Goal: Information Seeking & Learning: Find specific fact

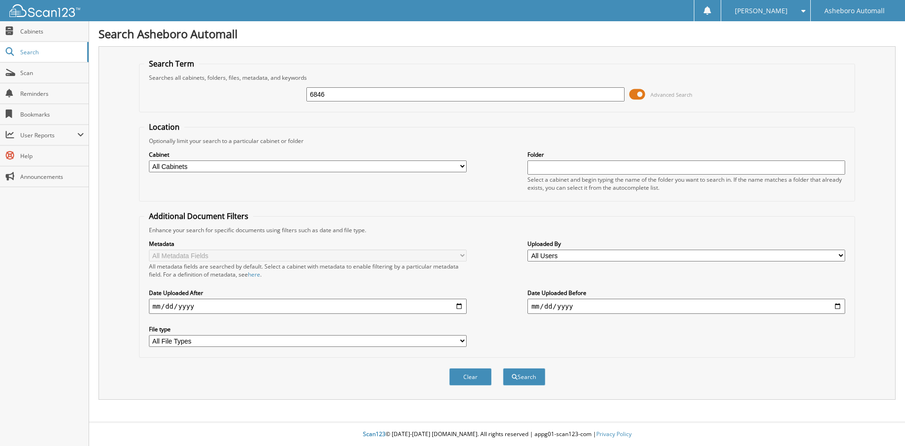
type input "6846"
click at [503, 368] on button "Search" at bounding box center [524, 376] width 42 height 17
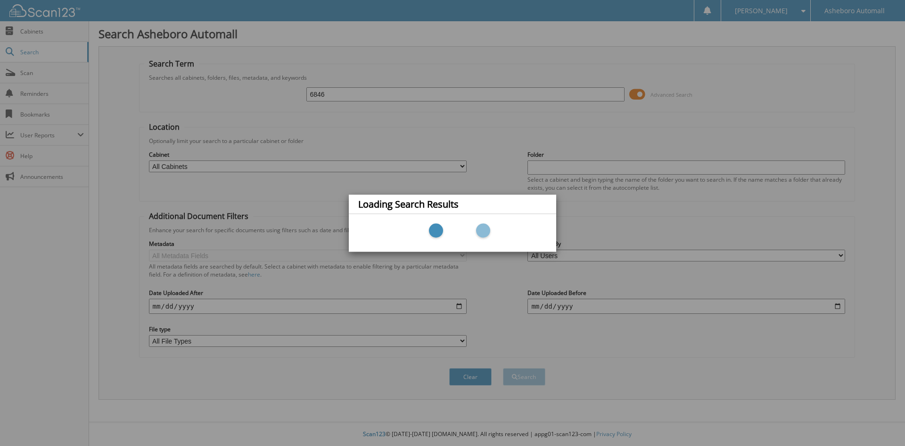
click at [749, 375] on div "Loading Search Results" at bounding box center [452, 223] width 905 height 446
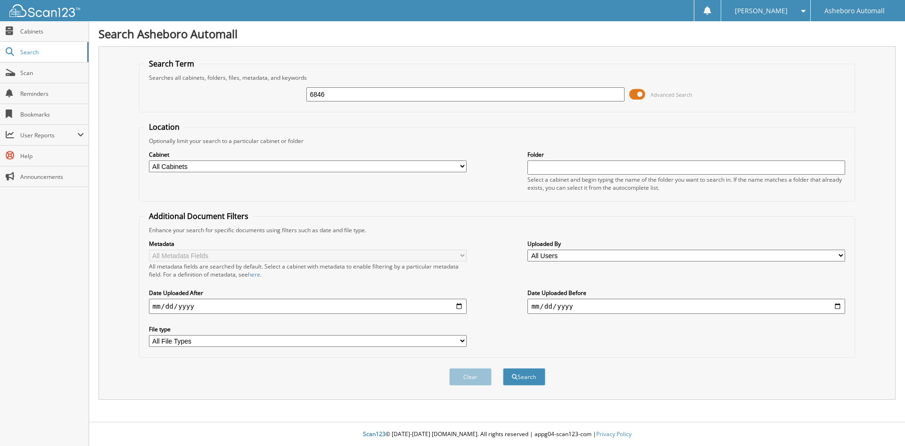
click at [419, 95] on input "6846" at bounding box center [466, 94] width 318 height 14
click at [503, 368] on button "Search" at bounding box center [524, 376] width 42 height 17
click at [453, 96] on input "text" at bounding box center [466, 94] width 318 height 14
type input "6846"
click at [503, 368] on button "Search" at bounding box center [524, 376] width 42 height 17
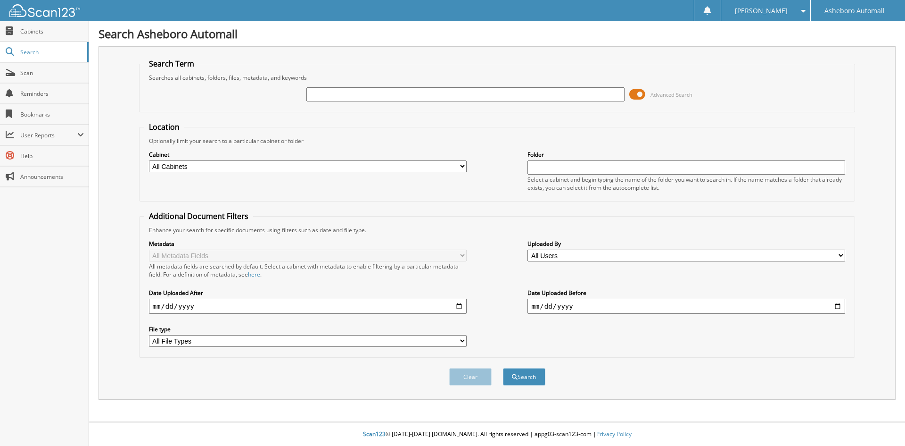
click at [324, 171] on select "All Cabinets CDJR - CANCELLATIONS CDJR - CAR DEALS Needs Filing" at bounding box center [308, 166] width 318 height 12
select select "16568"
click at [149, 160] on select "All Cabinets CDJR - CANCELLATIONS CDJR - CAR DEALS Needs Filing" at bounding box center [308, 166] width 318 height 12
click at [359, 140] on div "Optionally limit your search to a particular cabinet or folder" at bounding box center [497, 141] width 706 height 8
click at [379, 97] on input "text" at bounding box center [466, 94] width 318 height 14
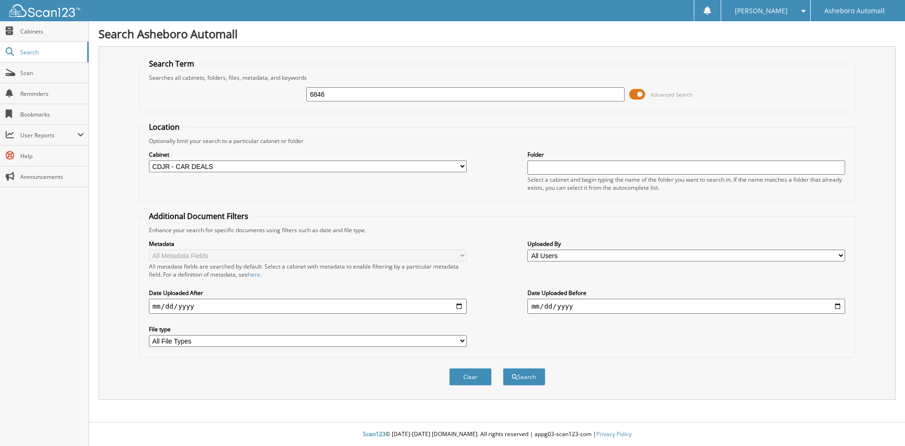
type input "6846"
click at [503, 368] on button "Search" at bounding box center [524, 376] width 42 height 17
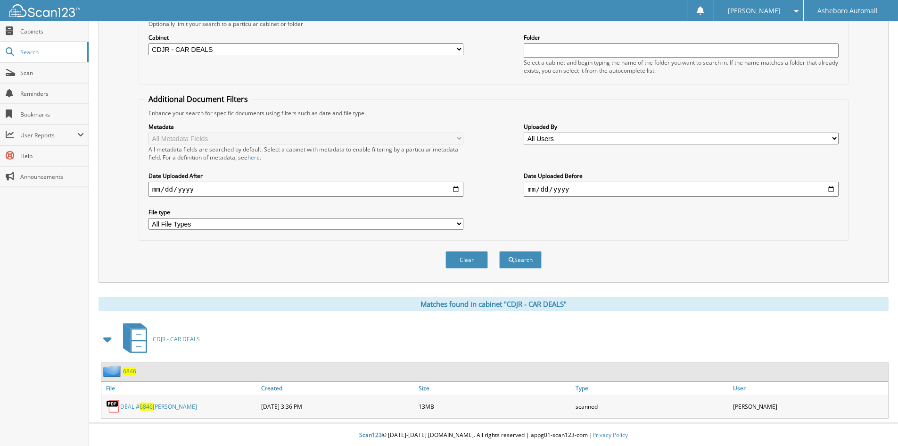
scroll to position [118, 0]
click at [175, 404] on link "DEAL # 6846 DONELOW, BRANDON" at bounding box center [158, 405] width 77 height 8
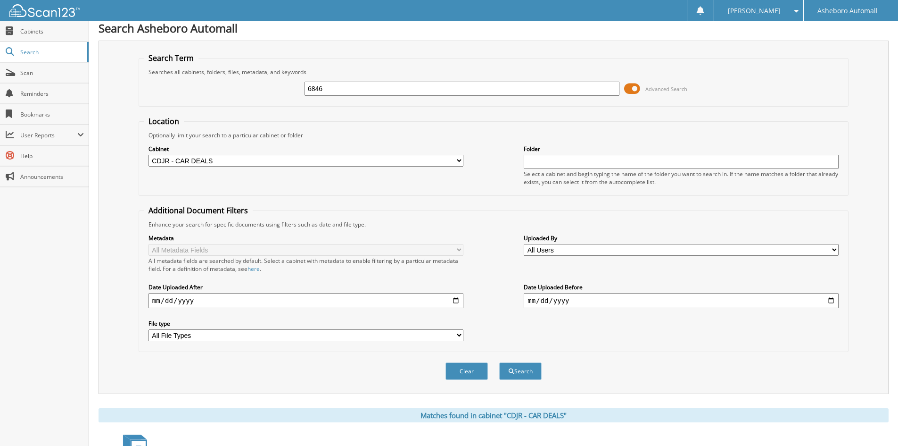
scroll to position [0, 0]
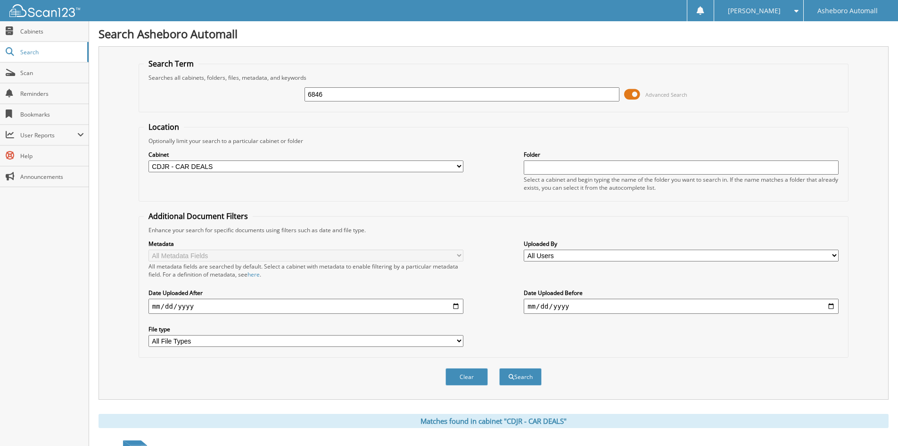
click at [378, 97] on input "6846" at bounding box center [462, 94] width 315 height 14
type input "6843"
click at [499, 368] on button "Search" at bounding box center [520, 376] width 42 height 17
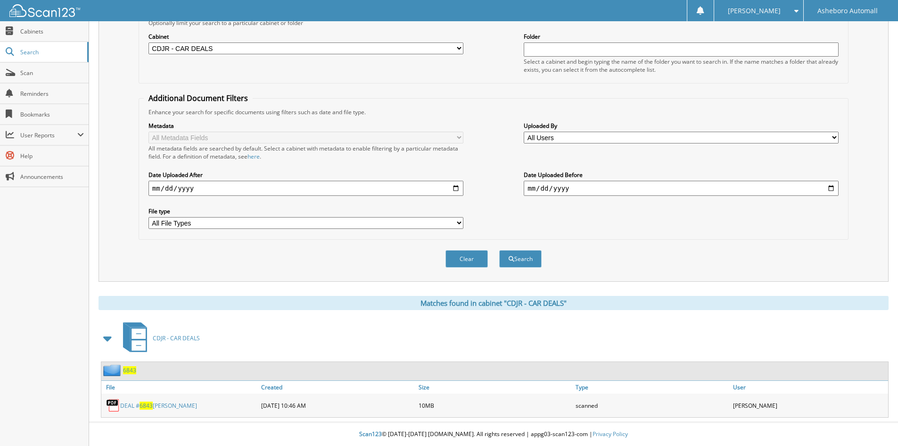
click at [167, 408] on link "DEAL # 6843 [PERSON_NAME]" at bounding box center [158, 405] width 77 height 8
